Goal: Transaction & Acquisition: Purchase product/service

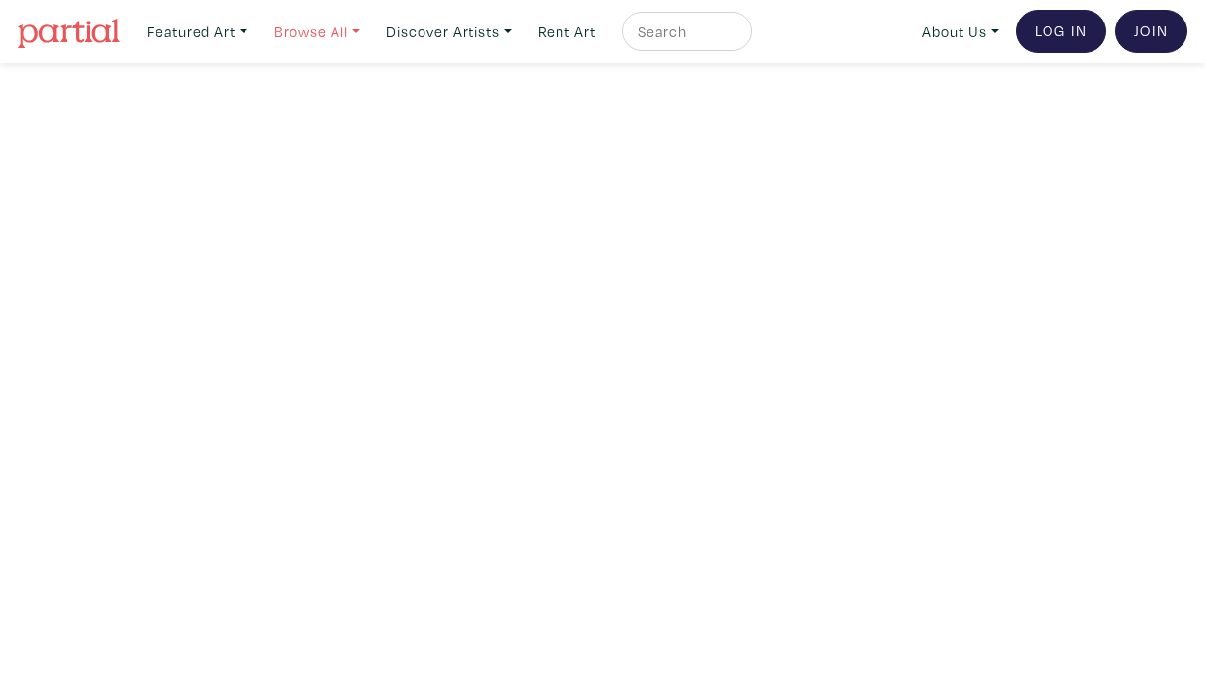
click at [367, 32] on link "Browse All" at bounding box center [317, 32] width 104 height 40
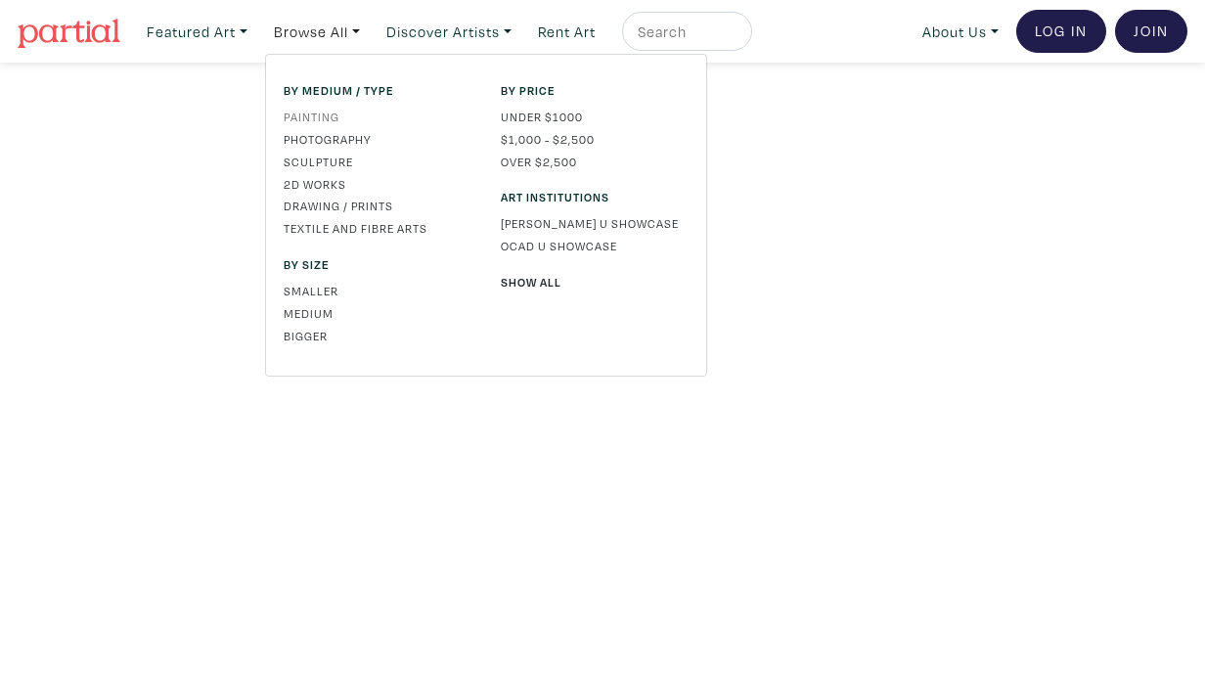
click at [328, 116] on link "Painting" at bounding box center [378, 117] width 188 height 18
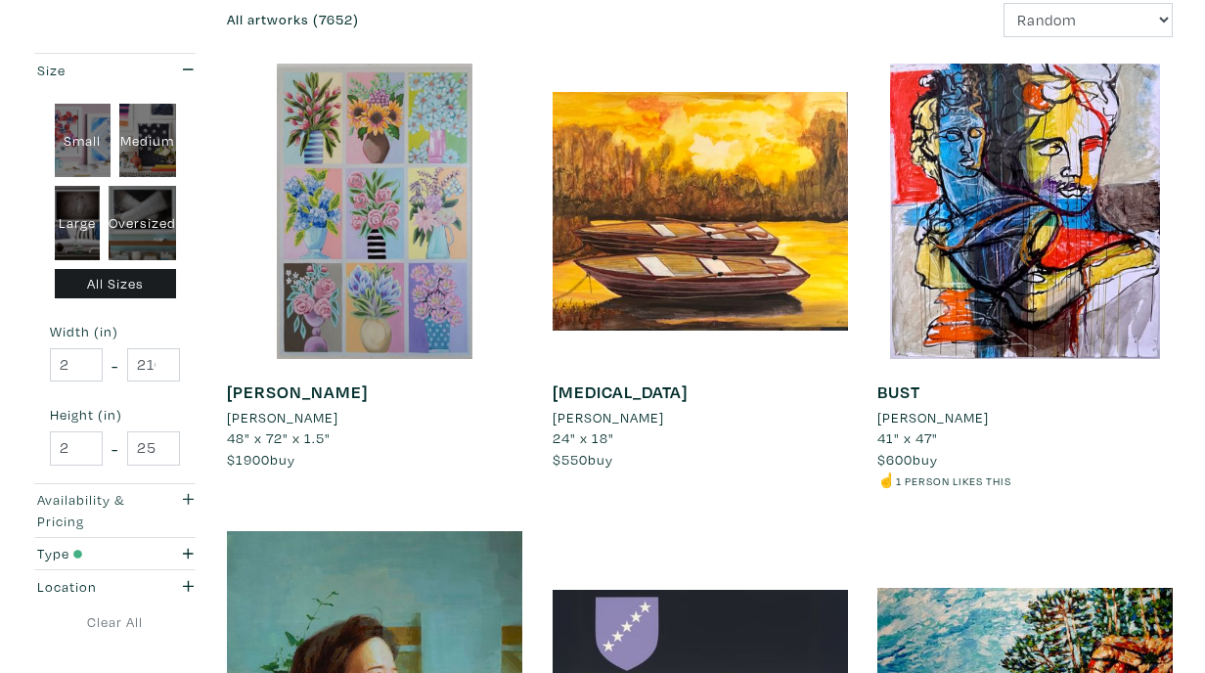
scroll to position [350, 0]
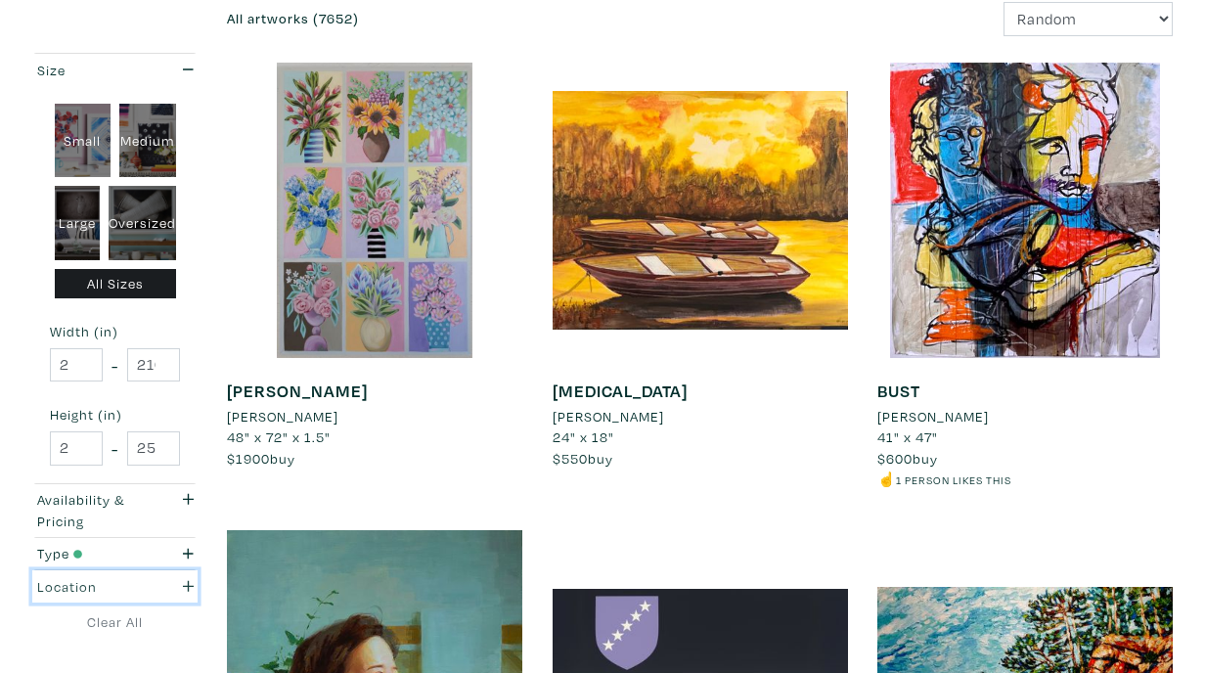
click at [169, 580] on div "button" at bounding box center [184, 587] width 47 height 22
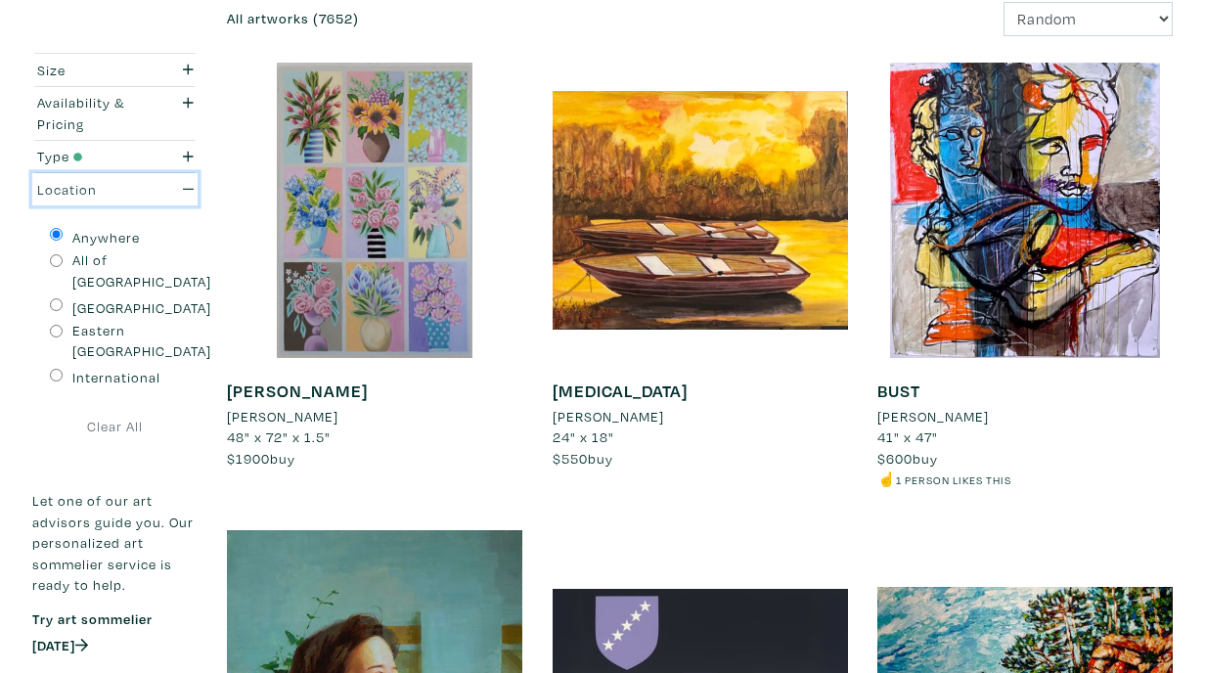
click at [167, 198] on div "button" at bounding box center [184, 190] width 47 height 22
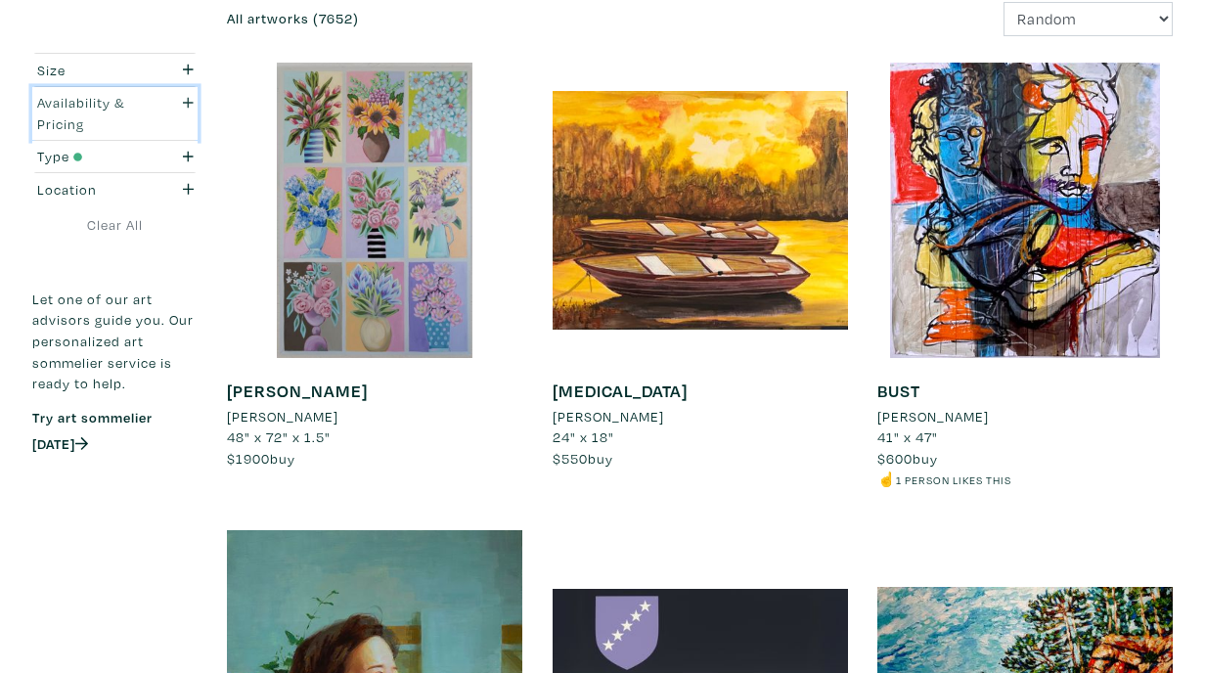
click at [147, 111] on div "Availability & Pricing" at bounding box center [92, 113] width 140 height 42
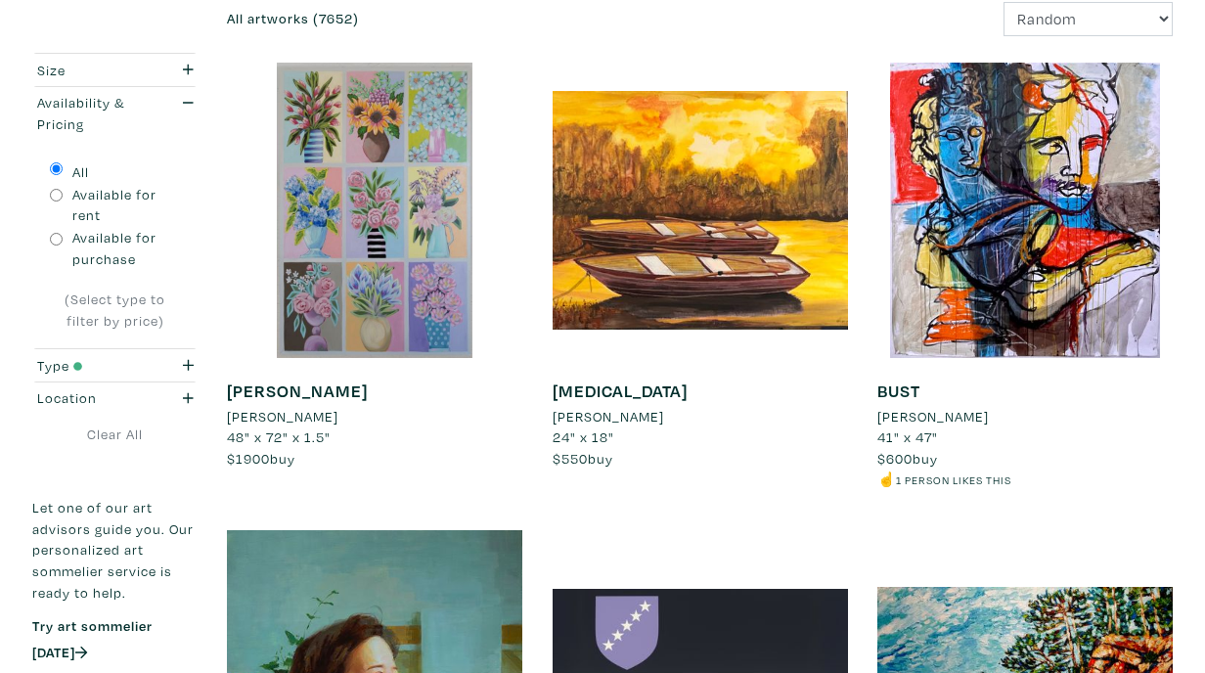
click at [110, 247] on label "Available for purchase" at bounding box center [126, 248] width 109 height 42
click at [63, 245] on input "Available for purchase" at bounding box center [56, 239] width 13 height 13
radio input "true"
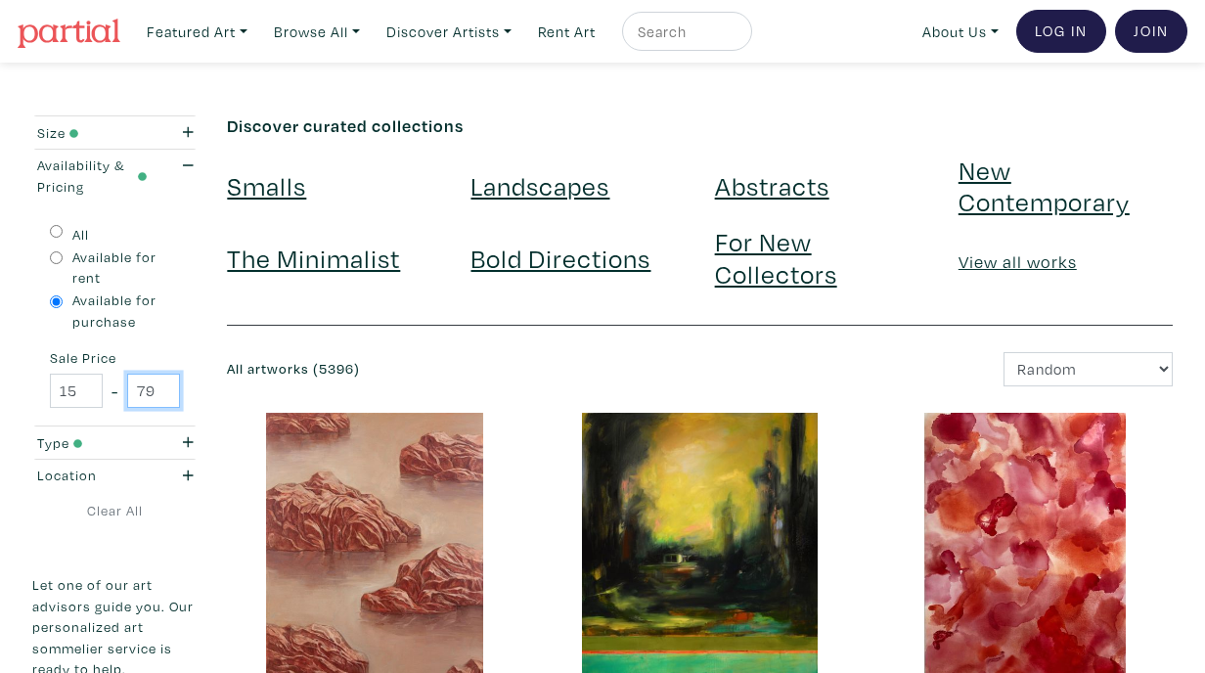
scroll to position [0, 28]
drag, startPoint x: 143, startPoint y: 394, endPoint x: 186, endPoint y: 395, distance: 43.0
click at [186, 395] on div "All Available for rent Available for purchase Sale Price 15 - 79300" at bounding box center [114, 313] width 165 height 223
click at [225, 352] on div "All artworks (5396) Newest Random Price: Low to High Price: High to Low" at bounding box center [699, 369] width 975 height 34
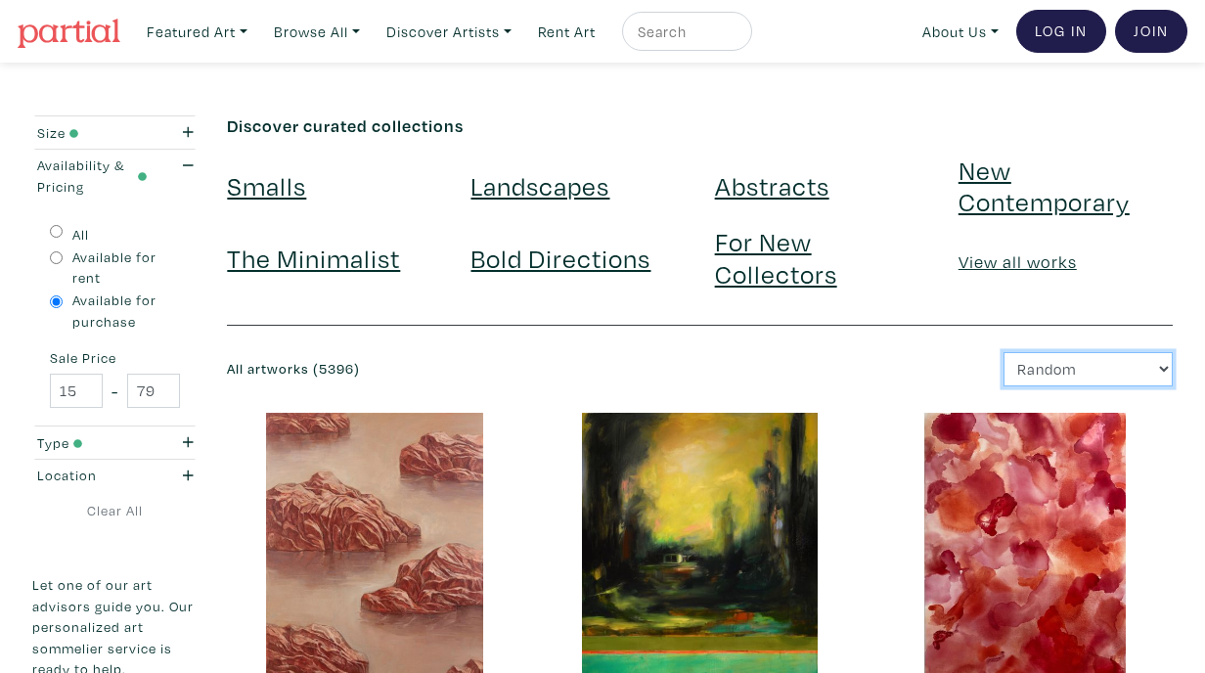
click at [1070, 378] on select "Newest Random Price: Low to High Price: High to Low" at bounding box center [1087, 369] width 169 height 34
select select "price_desc"
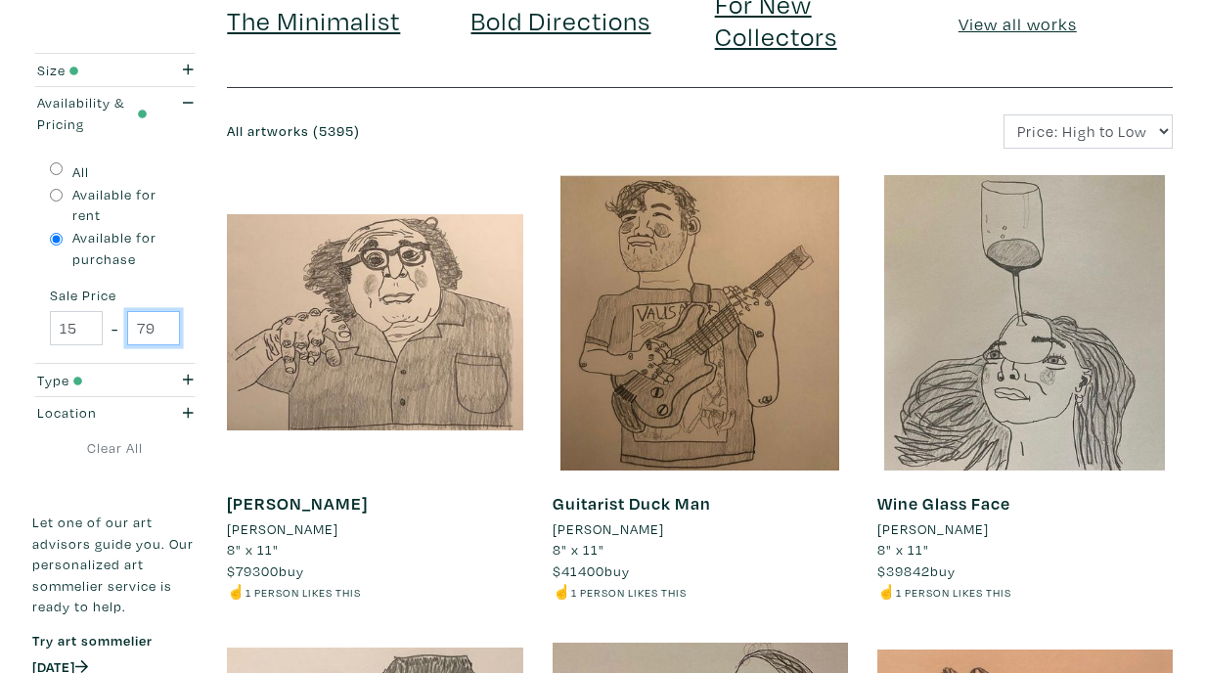
scroll to position [0, 28]
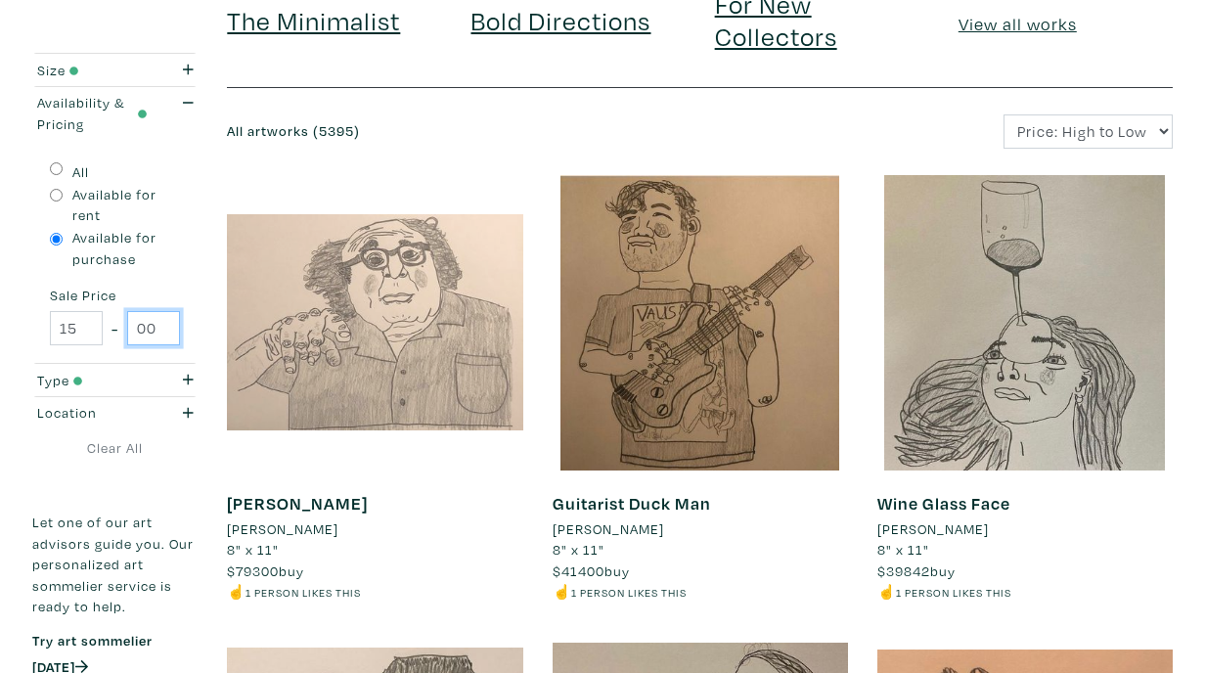
drag, startPoint x: 139, startPoint y: 327, endPoint x: 273, endPoint y: 334, distance: 134.2
type input "3500"
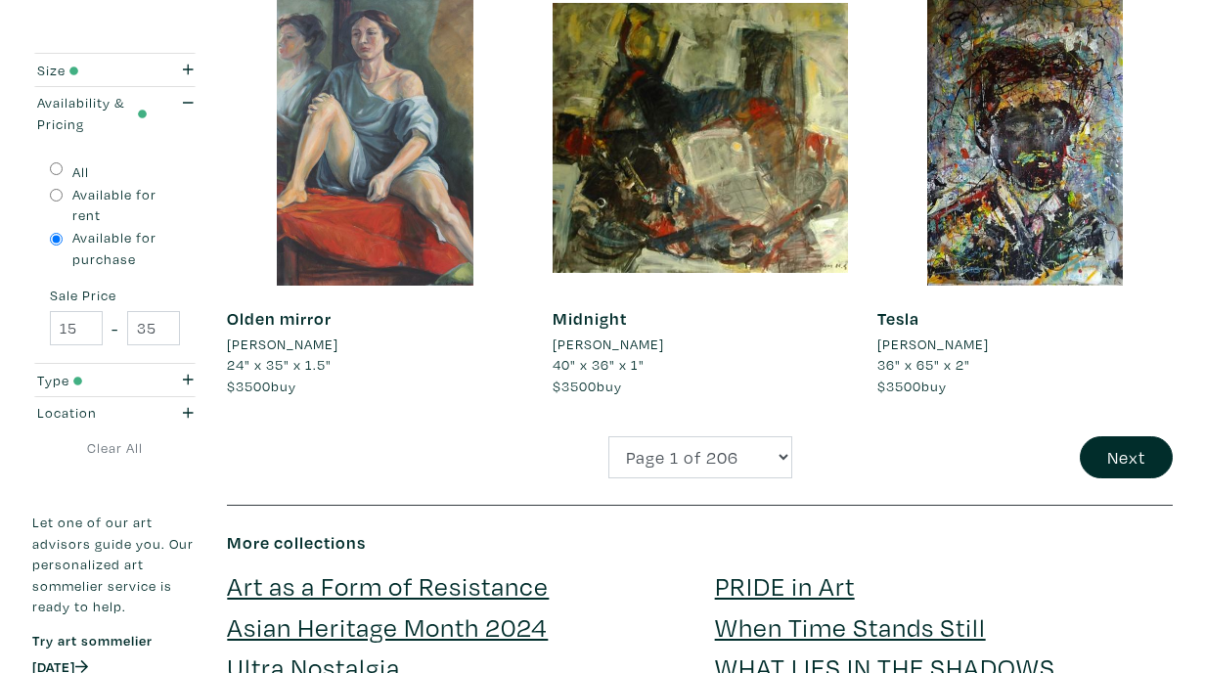
scroll to position [3676, 0]
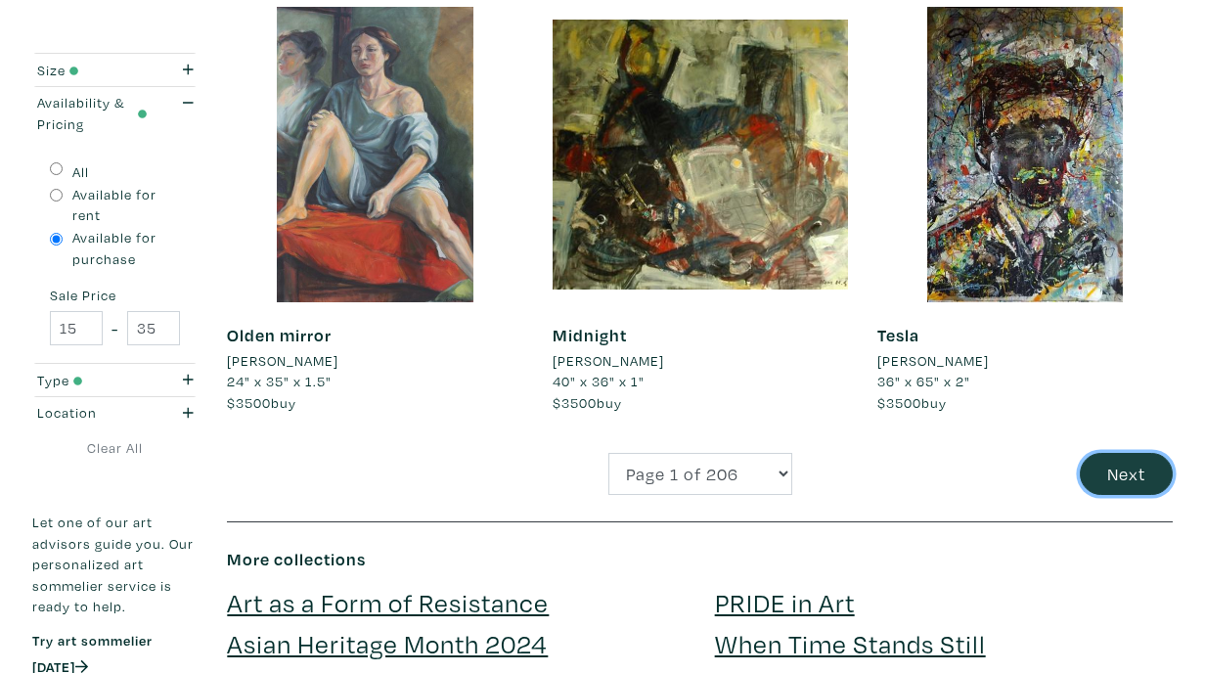
click at [1131, 477] on button "Next" at bounding box center [1126, 474] width 93 height 42
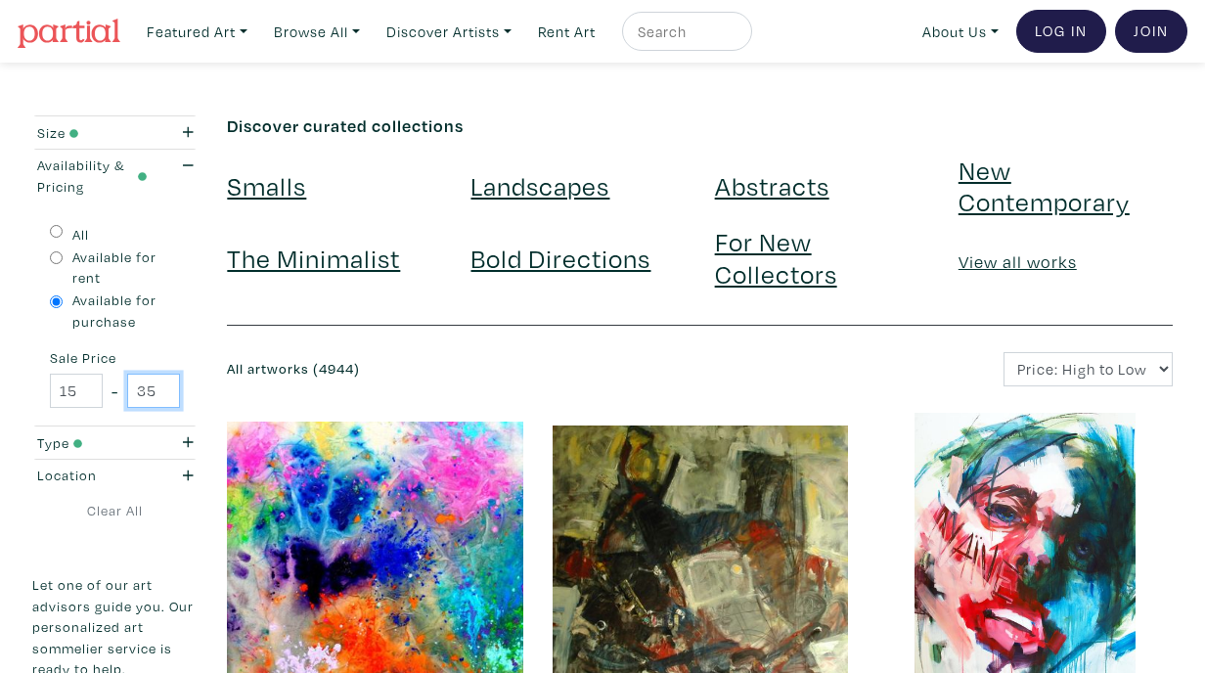
scroll to position [0, 20]
drag, startPoint x: 139, startPoint y: 390, endPoint x: 234, endPoint y: 389, distance: 94.9
type input "2100"
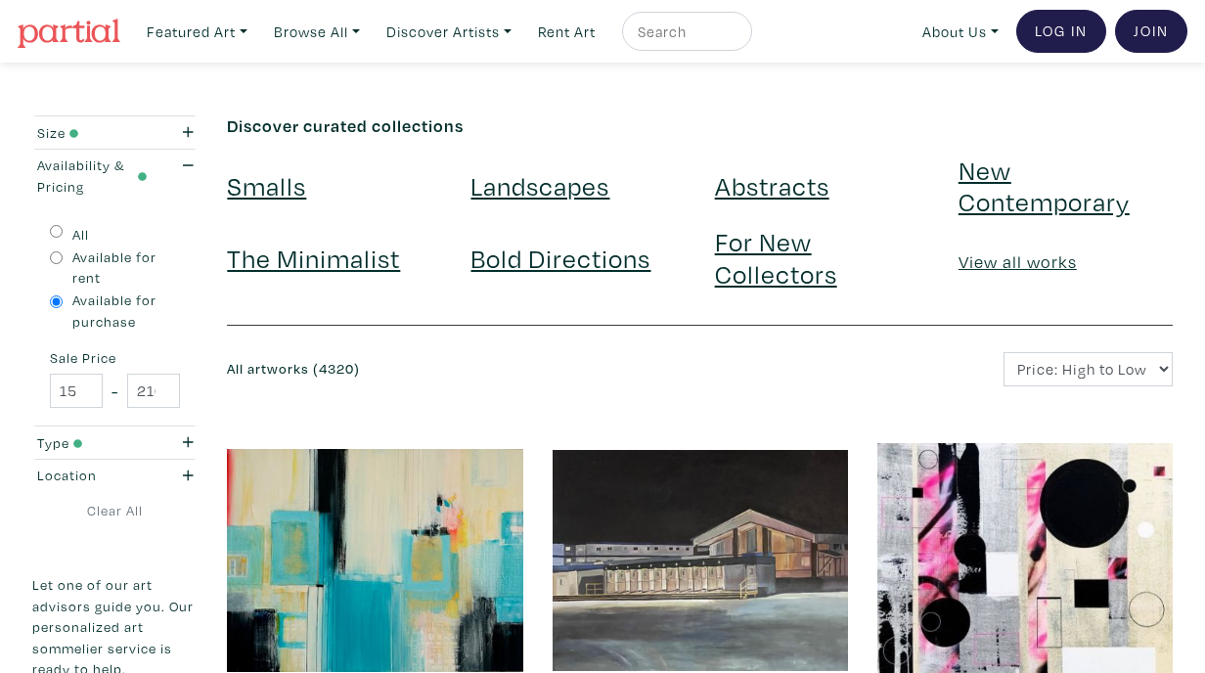
click at [91, 51] on link at bounding box center [69, 31] width 103 height 45
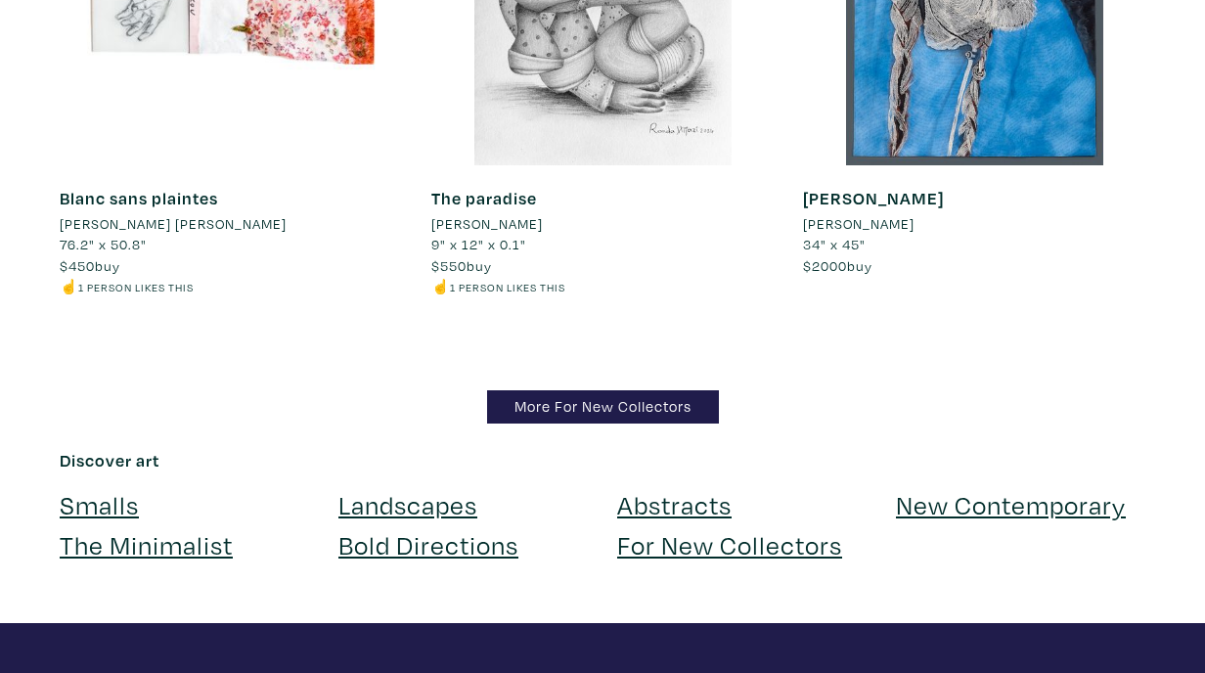
scroll to position [18998, 0]
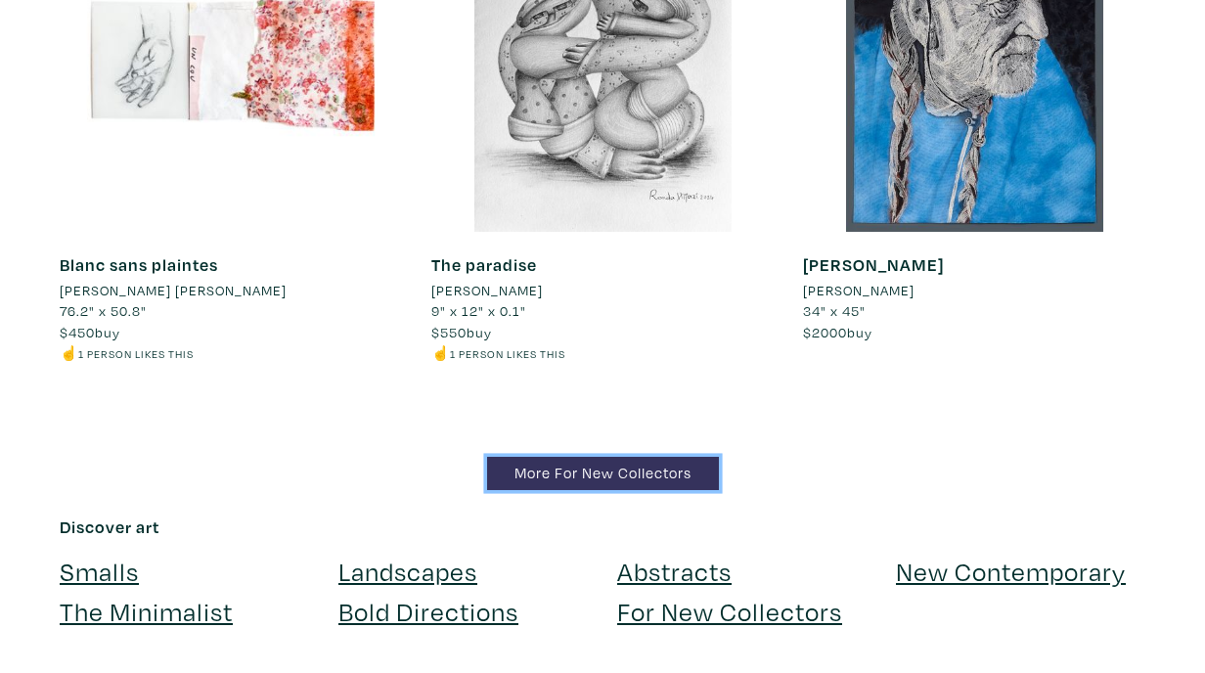
click at [671, 461] on link "More For New Collectors" at bounding box center [603, 474] width 232 height 34
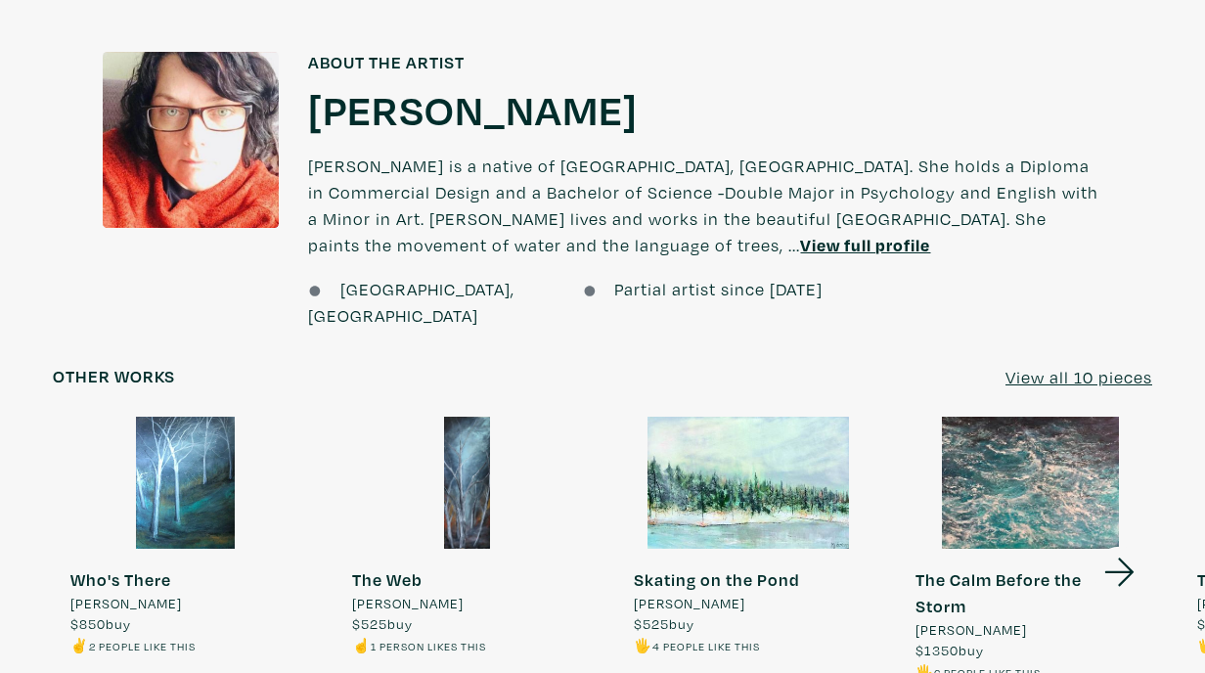
scroll to position [1427, 0]
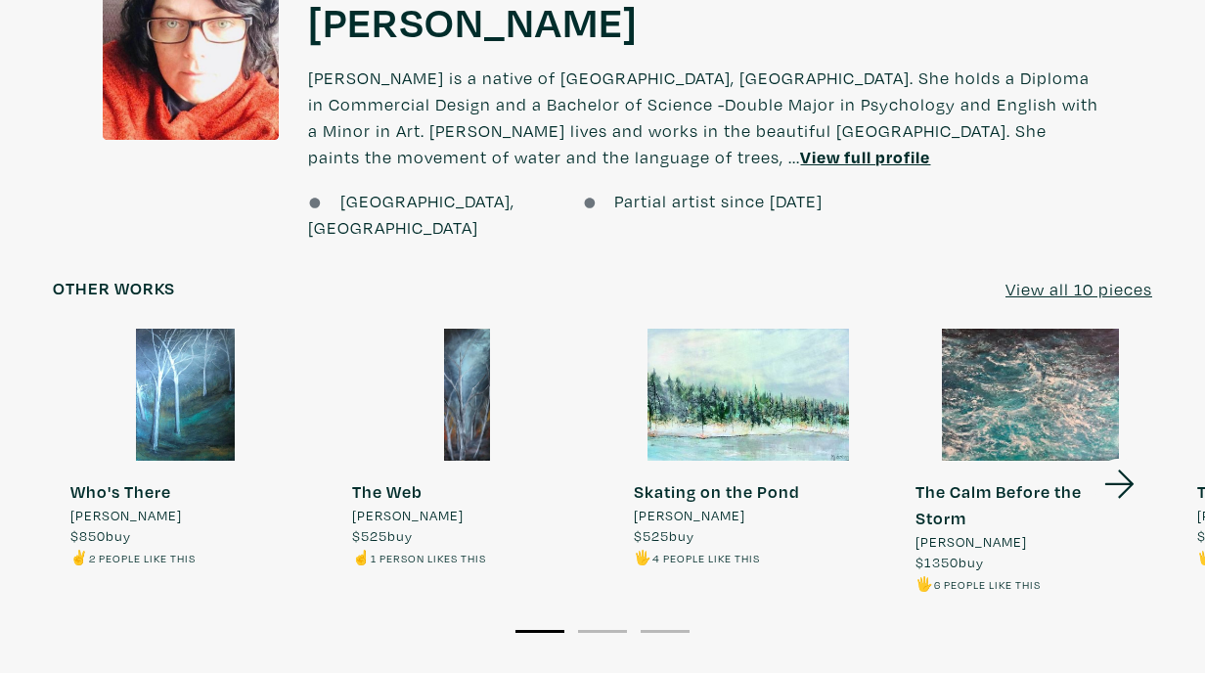
click at [1120, 458] on icon at bounding box center [1120, 484] width 67 height 53
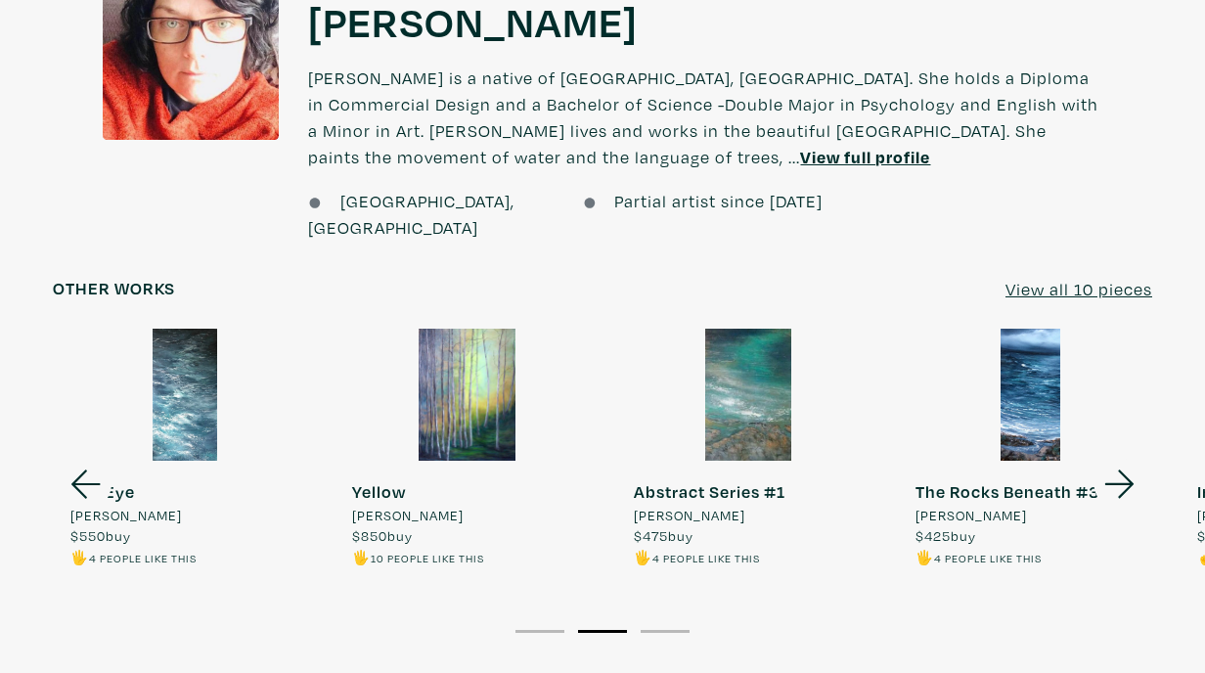
click at [1120, 458] on icon at bounding box center [1120, 484] width 67 height 53
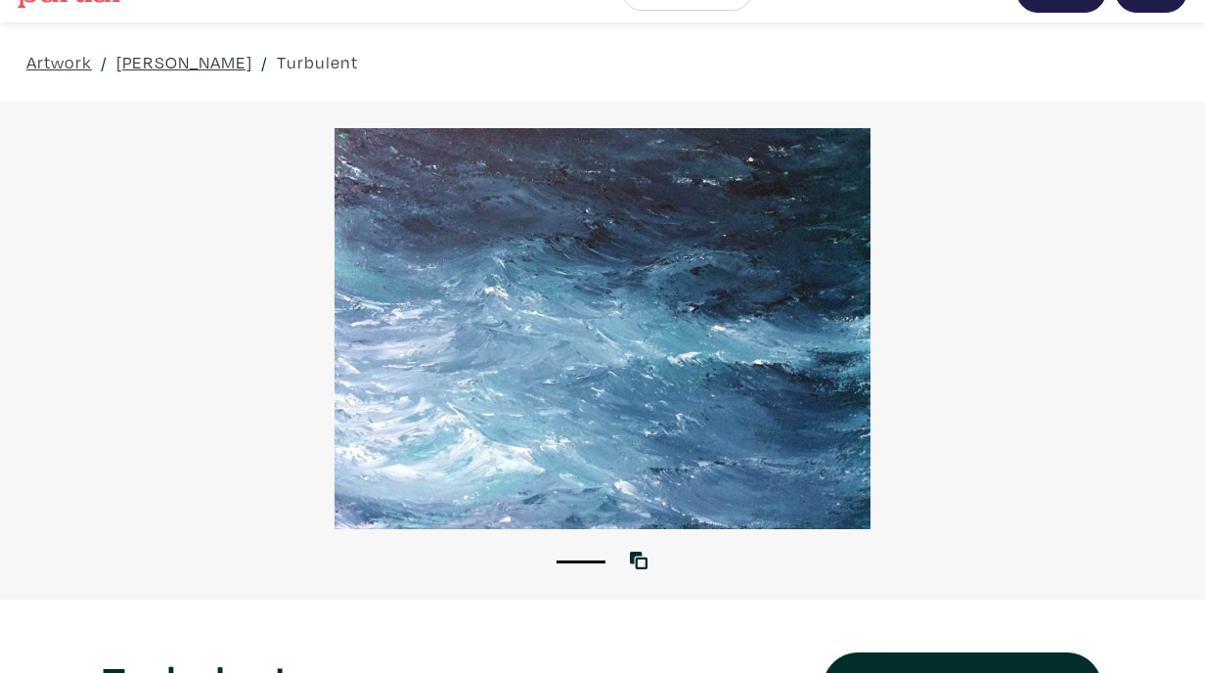
scroll to position [29, 0]
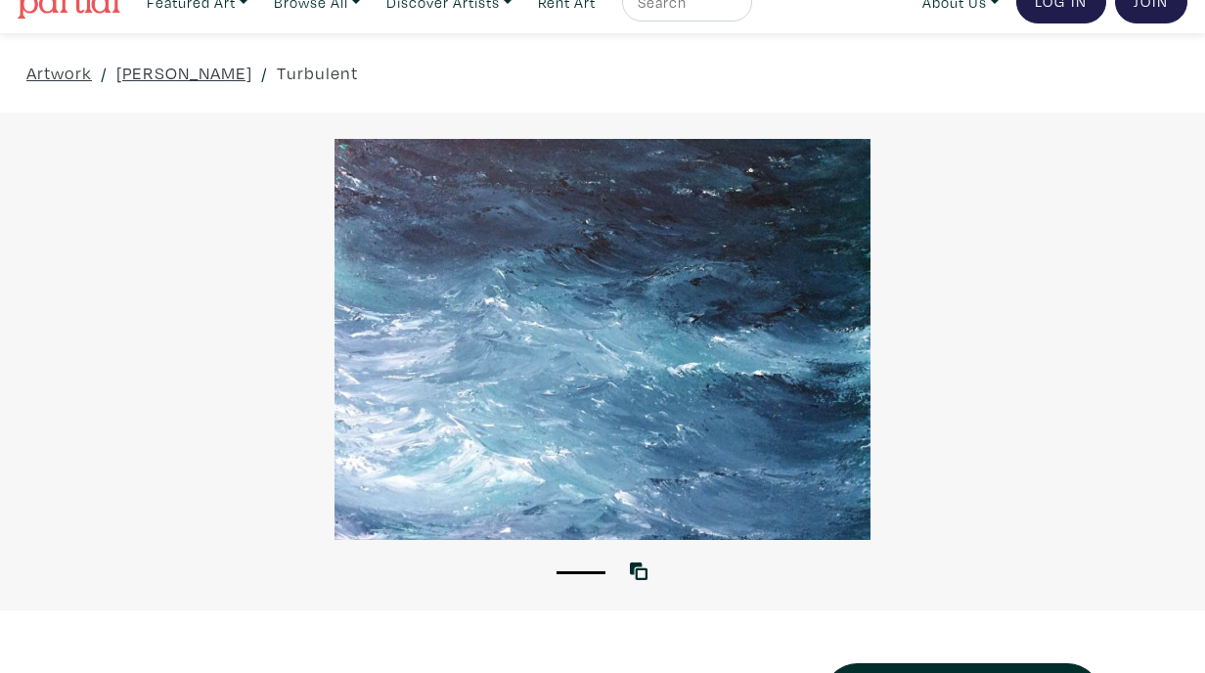
click at [568, 398] on div at bounding box center [602, 339] width 1205 height 401
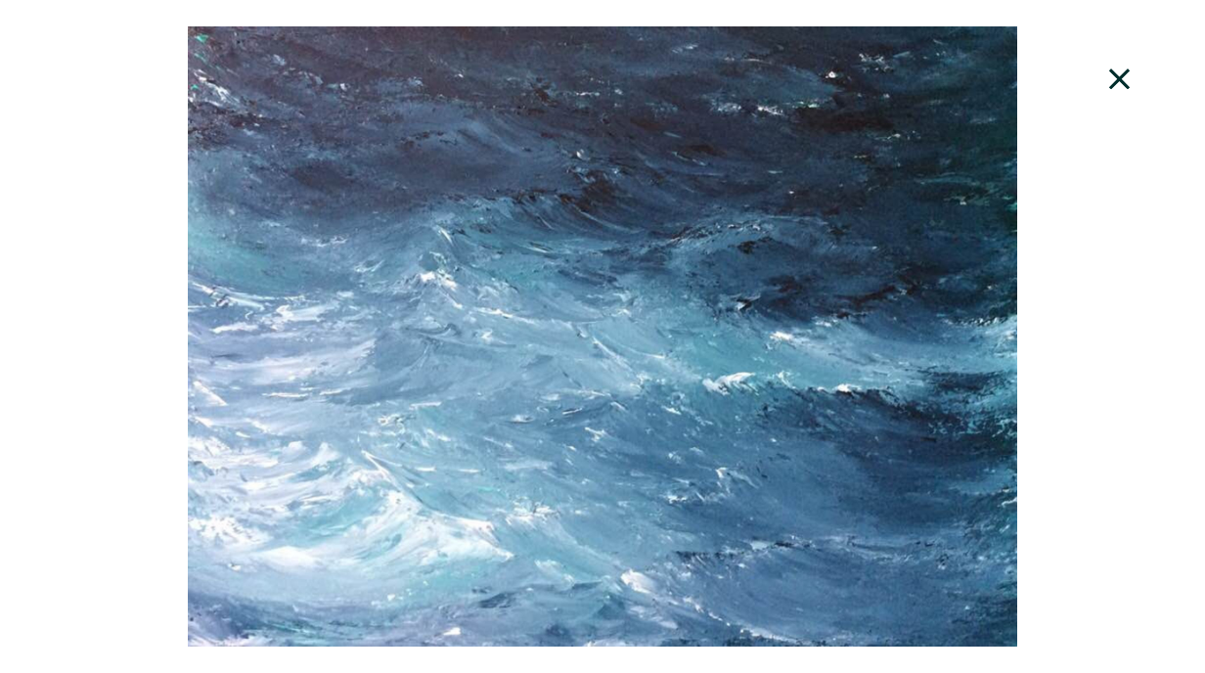
click at [1061, 395] on div at bounding box center [602, 336] width 1205 height 620
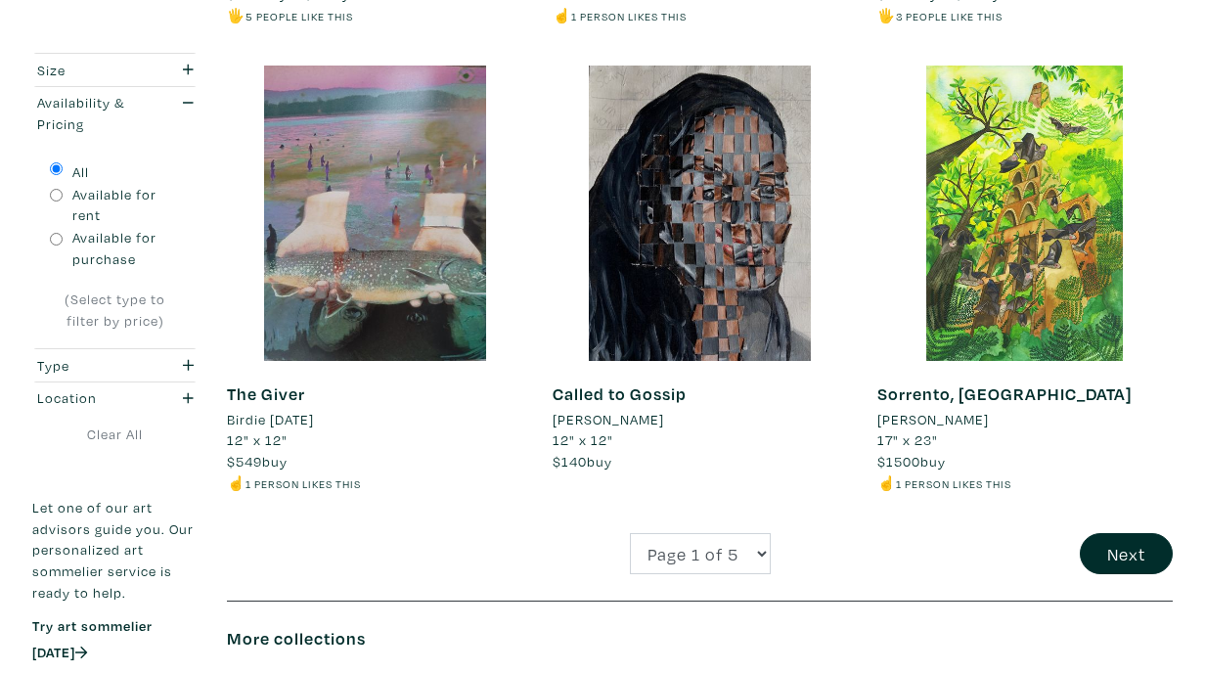
scroll to position [3595, 0]
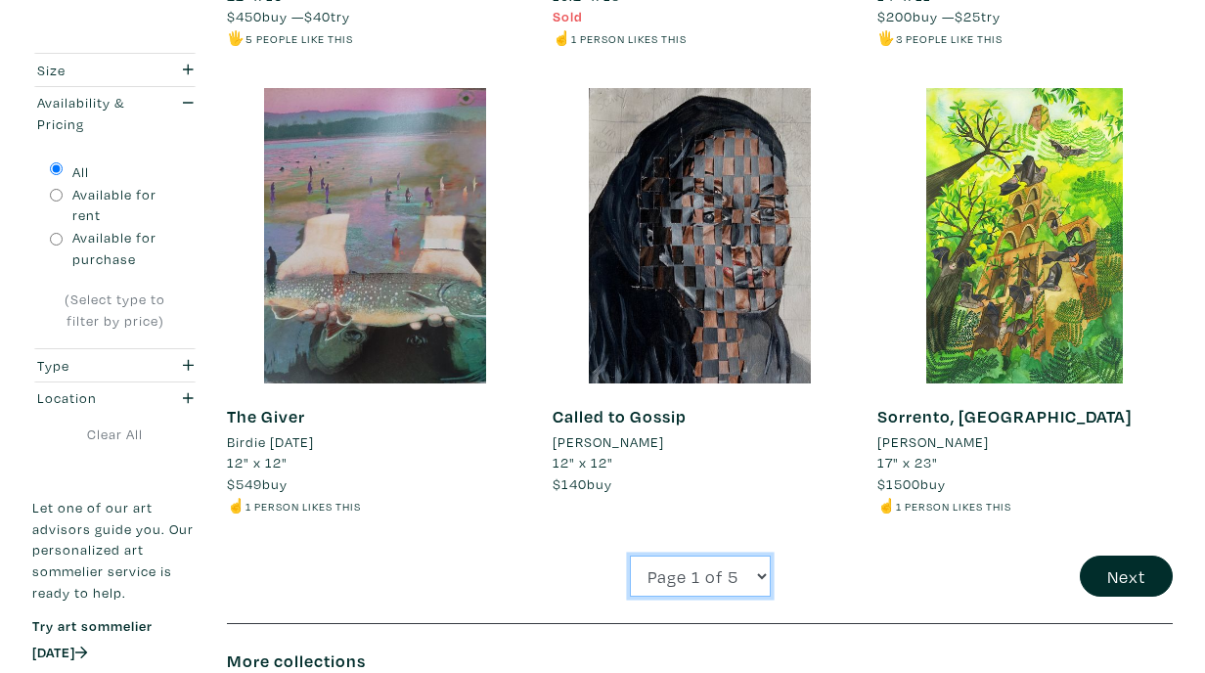
click at [737, 583] on select "Page 1 of 5 Page 2 of 5 Page 3 of 5 Page 4 of 5 Page 5 of 5" at bounding box center [700, 577] width 141 height 42
select select "5"
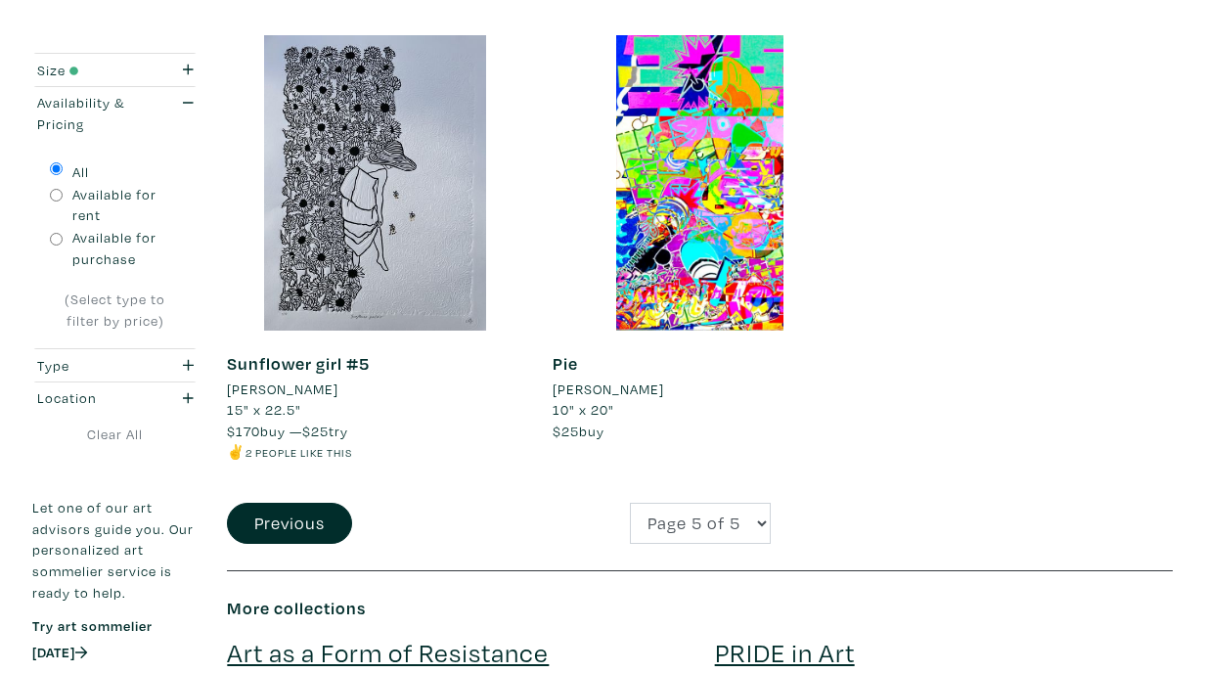
scroll to position [2271, 0]
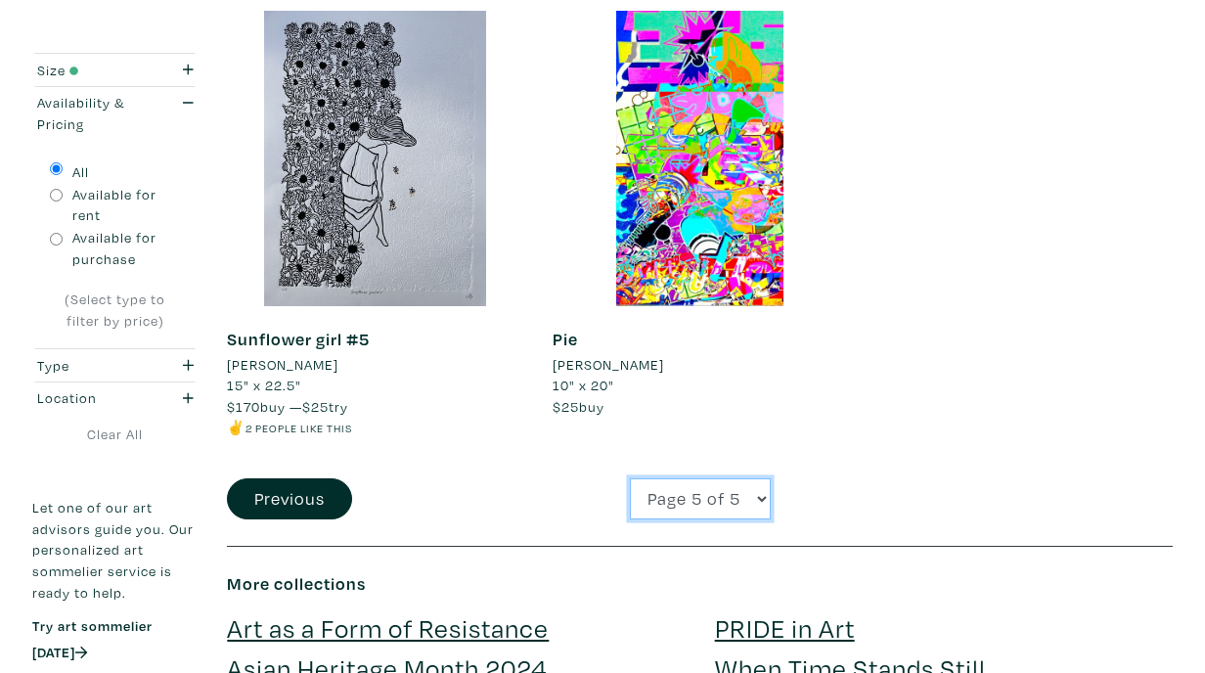
click at [689, 516] on select "Page 1 of 5 Page 2 of 5 Page 3 of 5 Page 4 of 5 Page 5 of 5" at bounding box center [700, 499] width 141 height 42
select select "4"
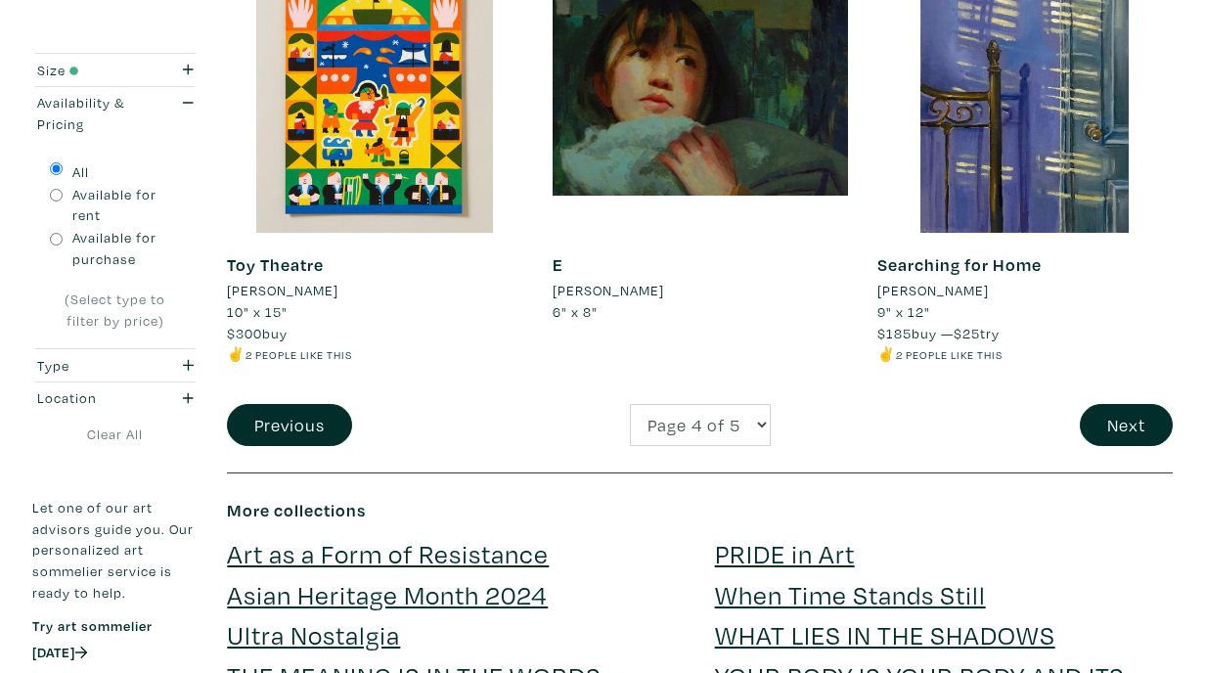
scroll to position [3754, 0]
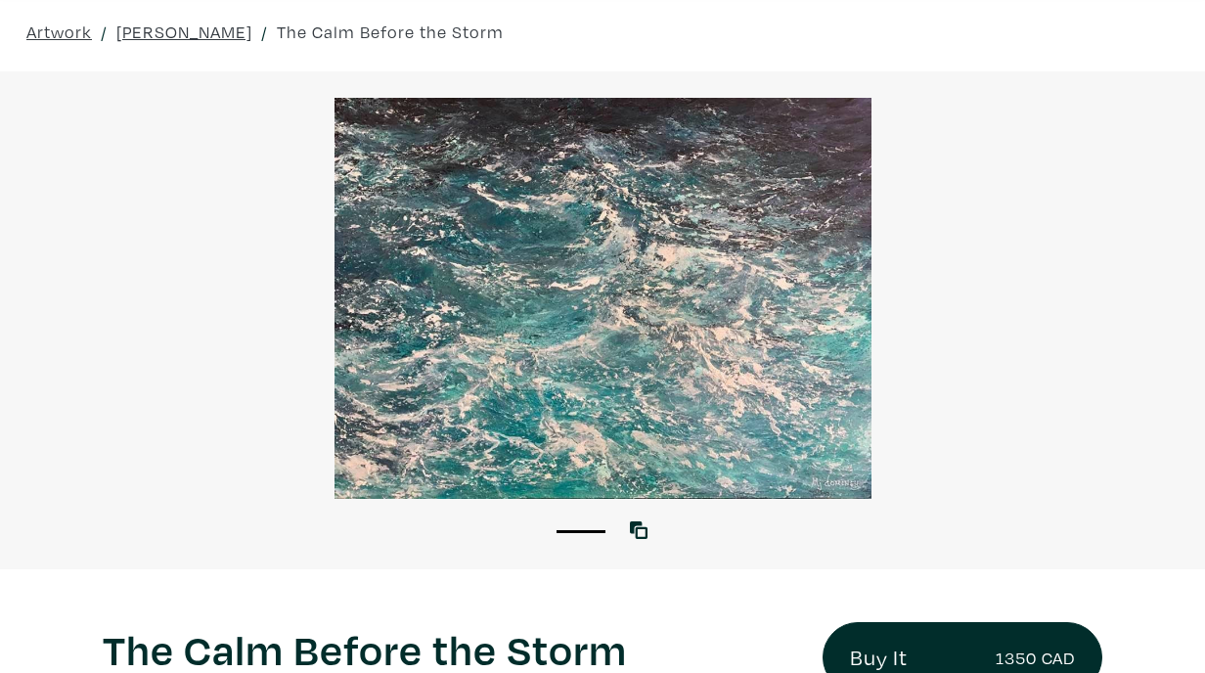
scroll to position [78, 0]
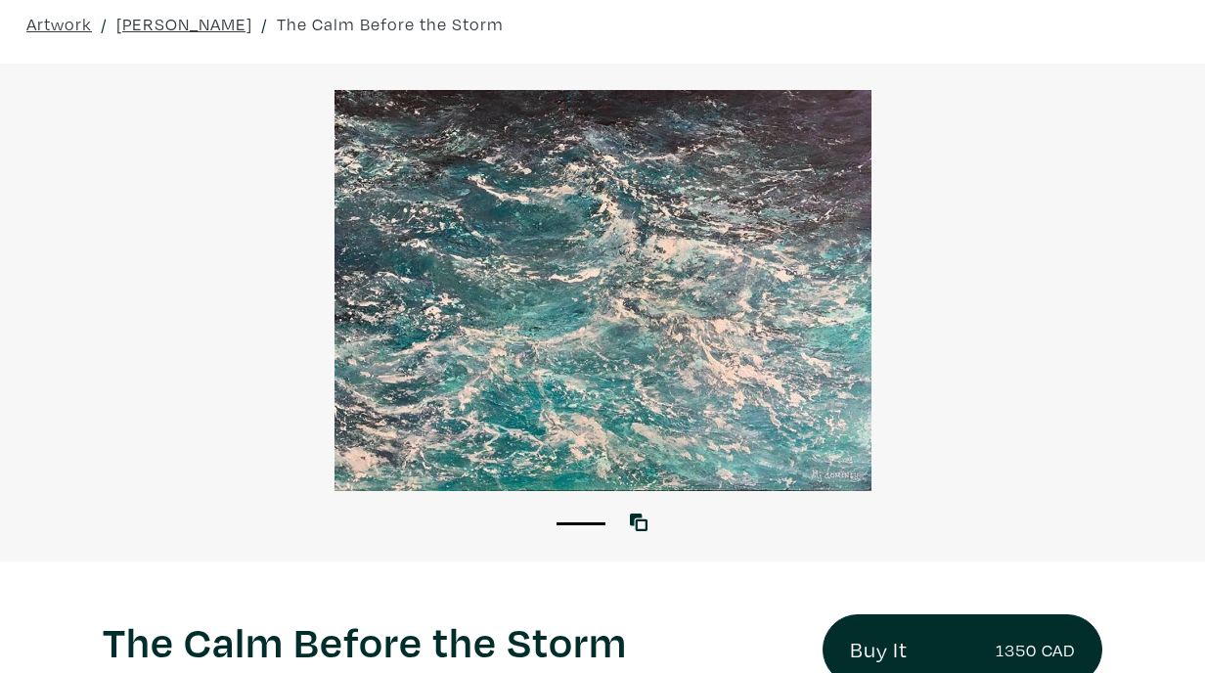
click at [788, 357] on div at bounding box center [602, 290] width 1205 height 401
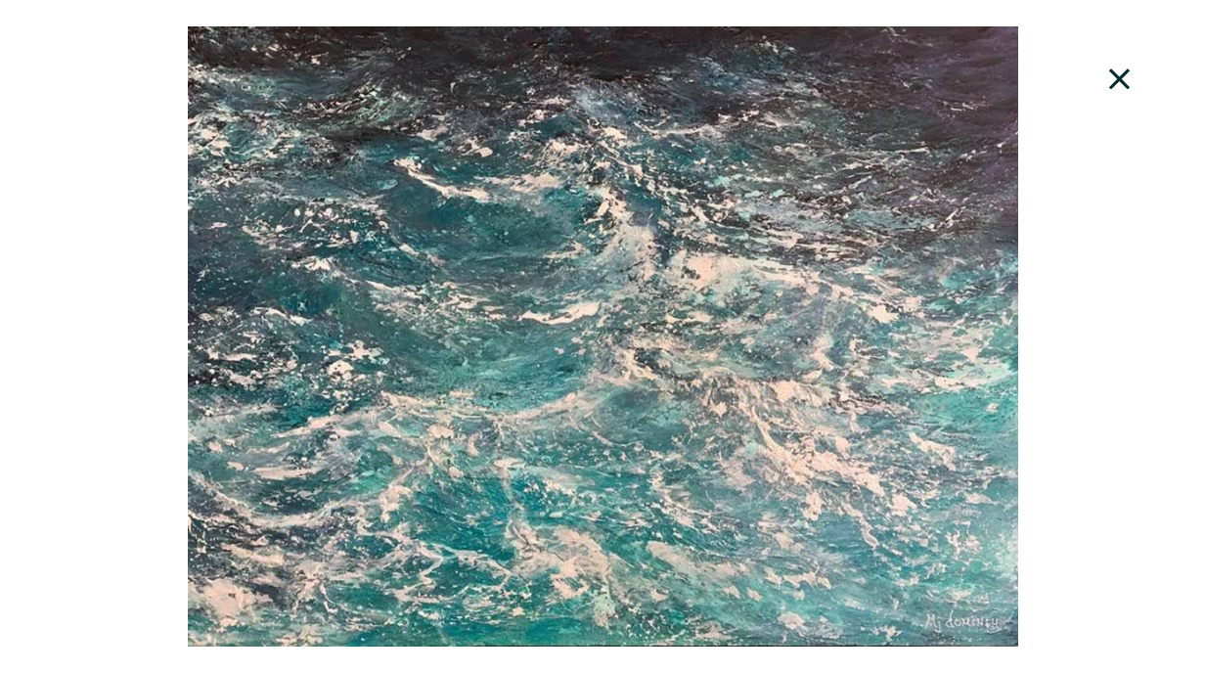
click at [788, 357] on div at bounding box center [602, 336] width 1205 height 620
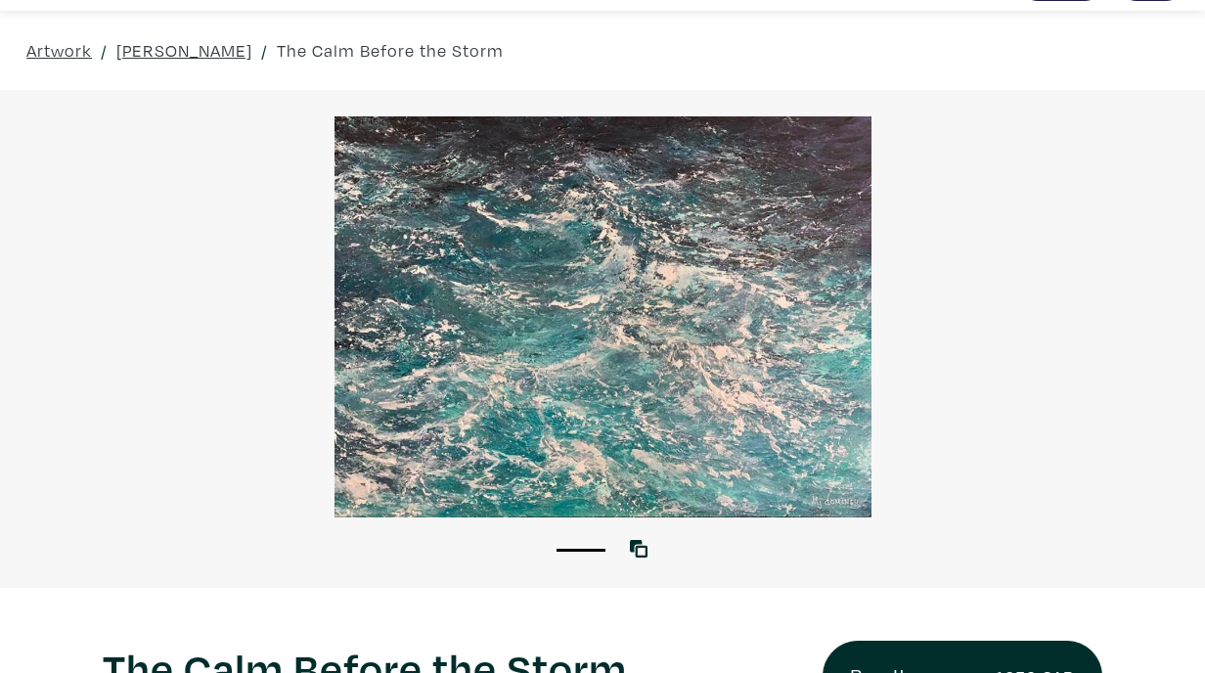
scroll to position [51, 0]
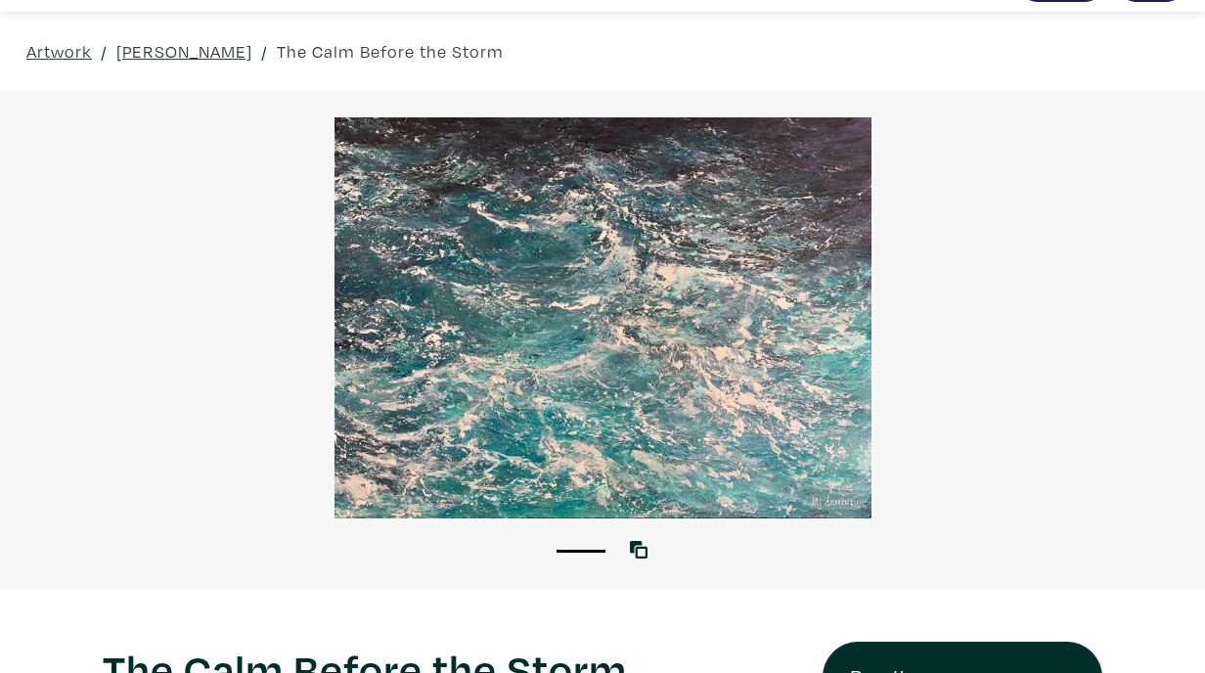
click at [738, 437] on div at bounding box center [602, 317] width 1205 height 401
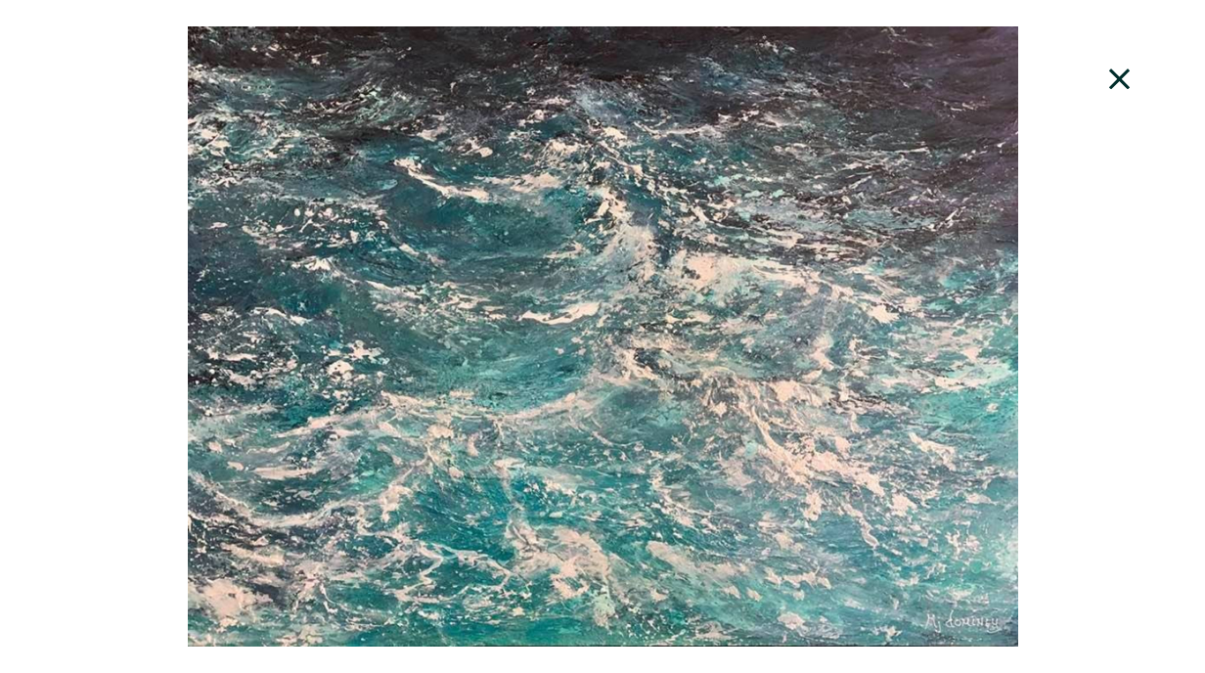
click at [1071, 312] on div at bounding box center [602, 336] width 1205 height 620
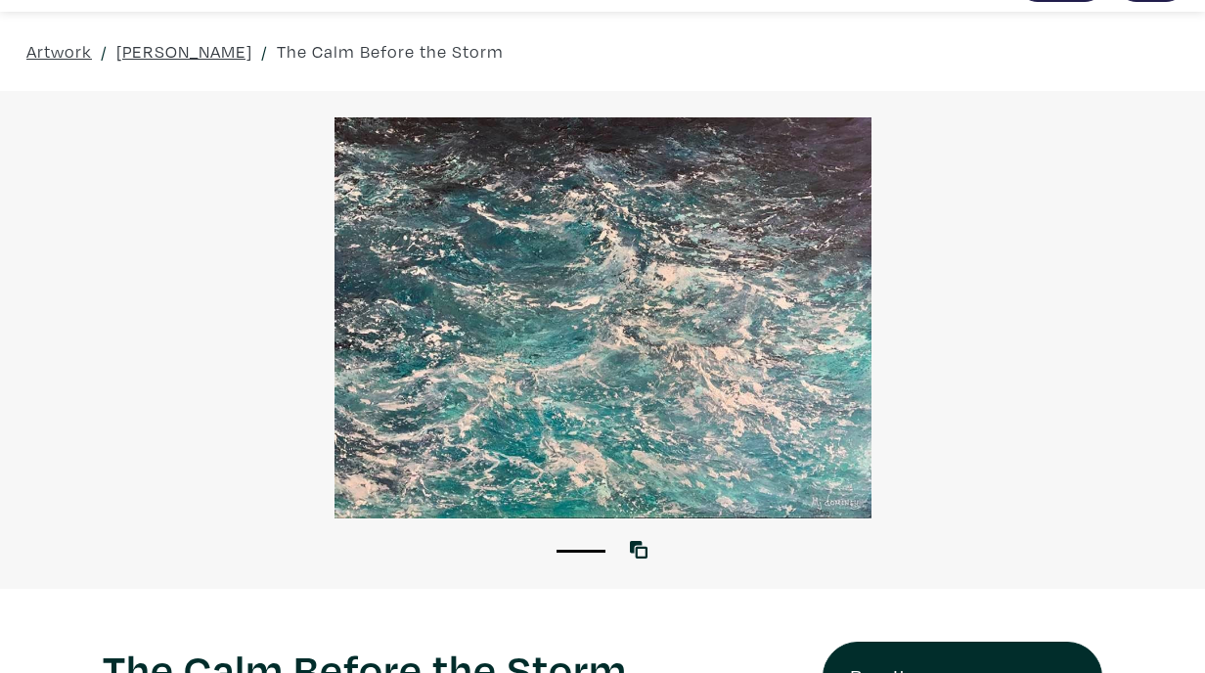
click at [776, 317] on div at bounding box center [602, 317] width 1205 height 401
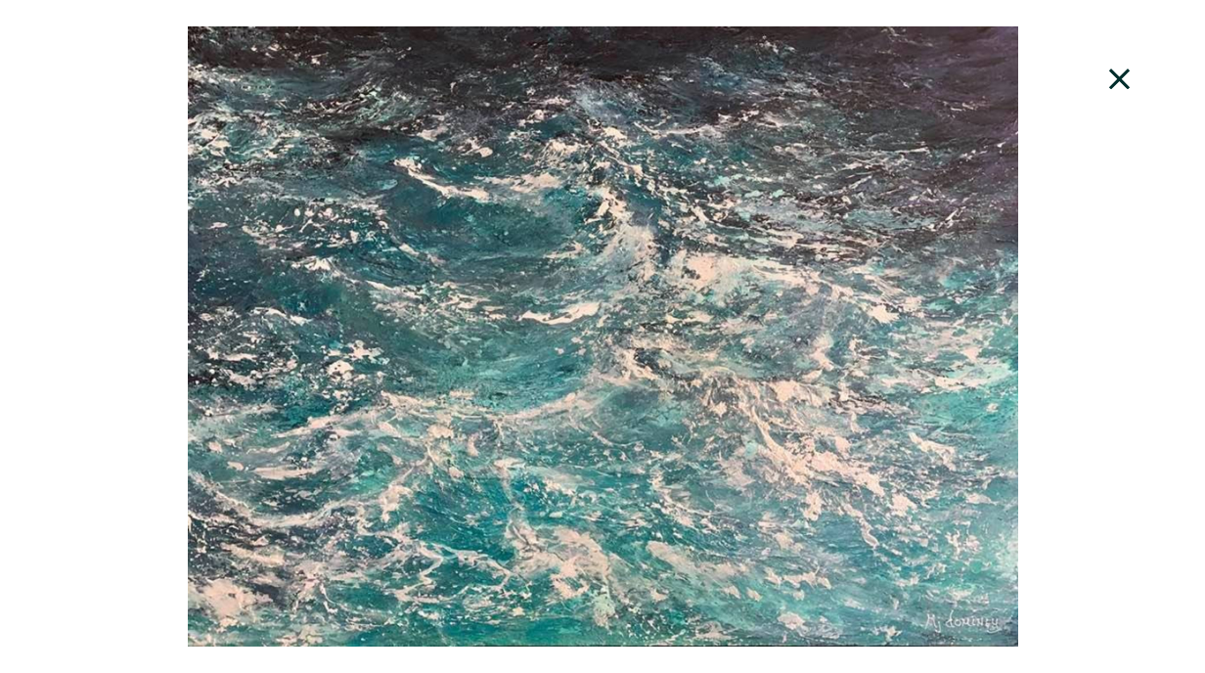
click at [1084, 338] on div at bounding box center [602, 336] width 1205 height 620
